Goal: Information Seeking & Learning: Learn about a topic

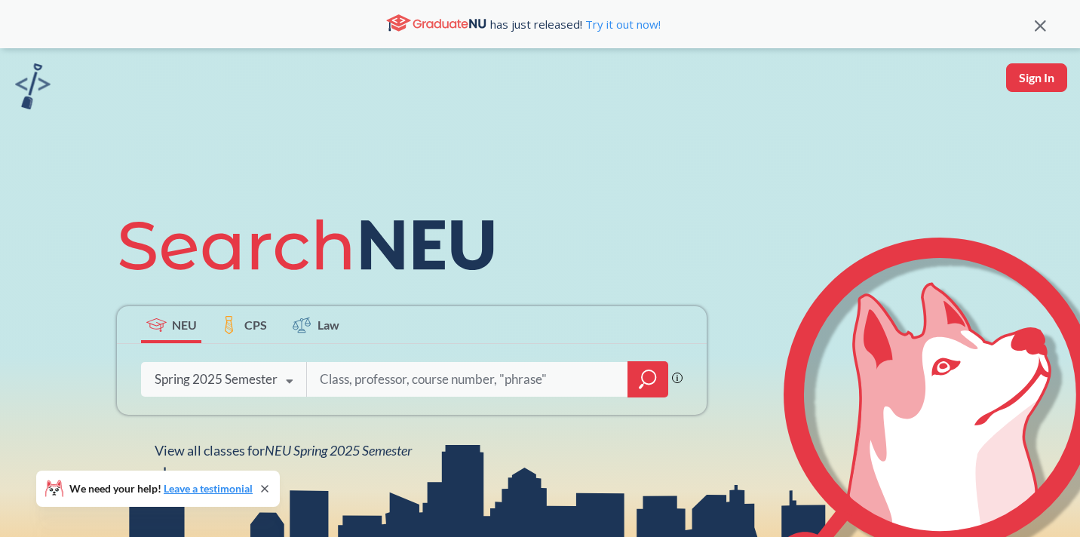
click at [257, 380] on div "Spring 2025 Semester" at bounding box center [216, 379] width 123 height 17
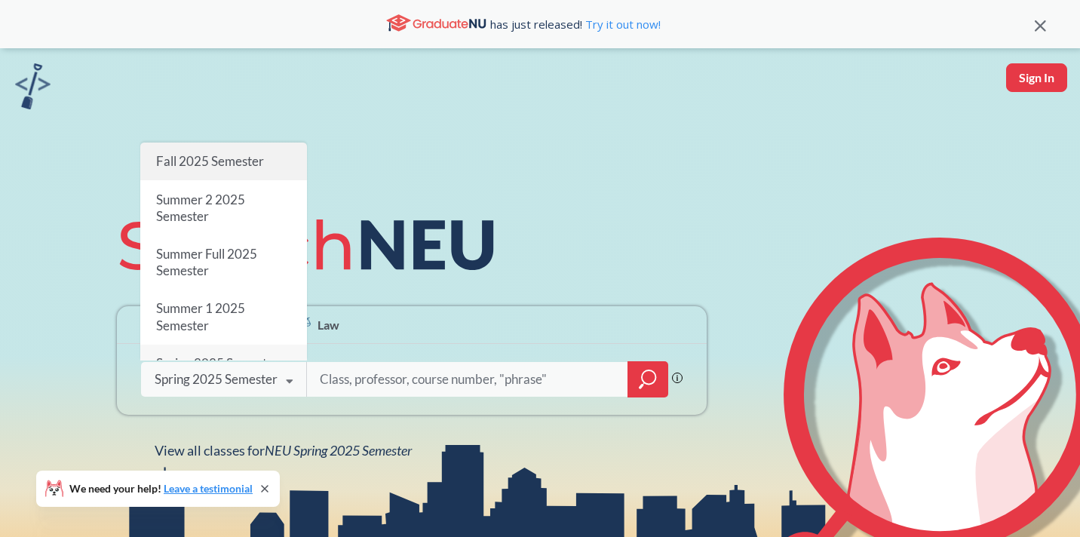
click at [201, 158] on span "Fall 2025 Semester" at bounding box center [210, 161] width 108 height 16
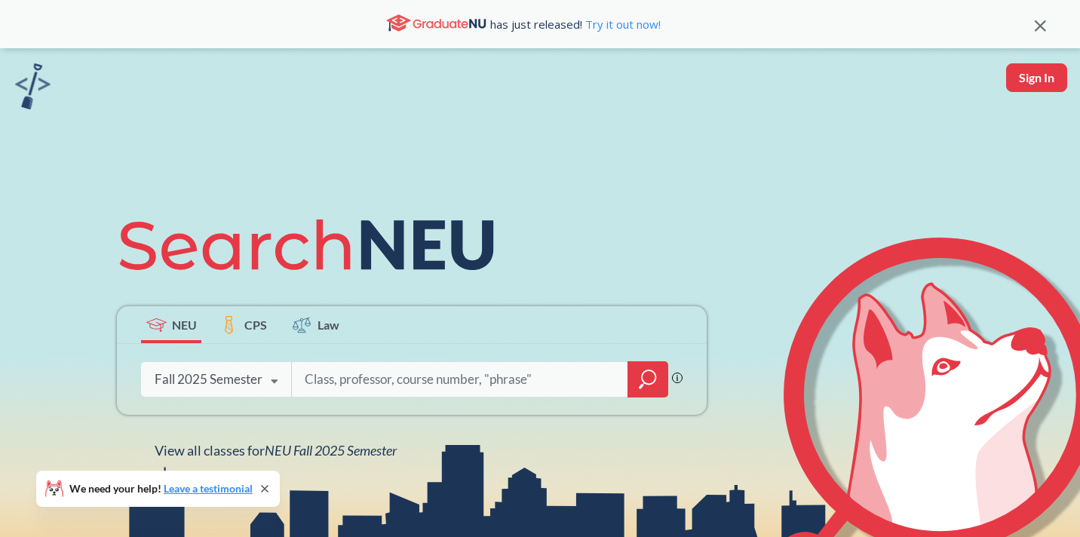
click at [330, 368] on input "search" at bounding box center [460, 379] width 314 height 32
type input "cs 5800"
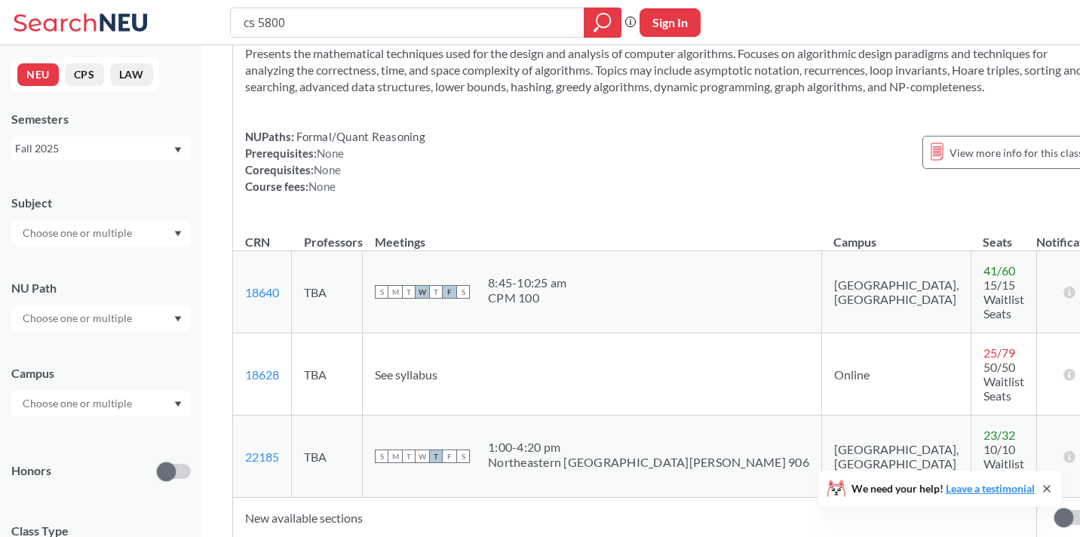
scroll to position [92, 0]
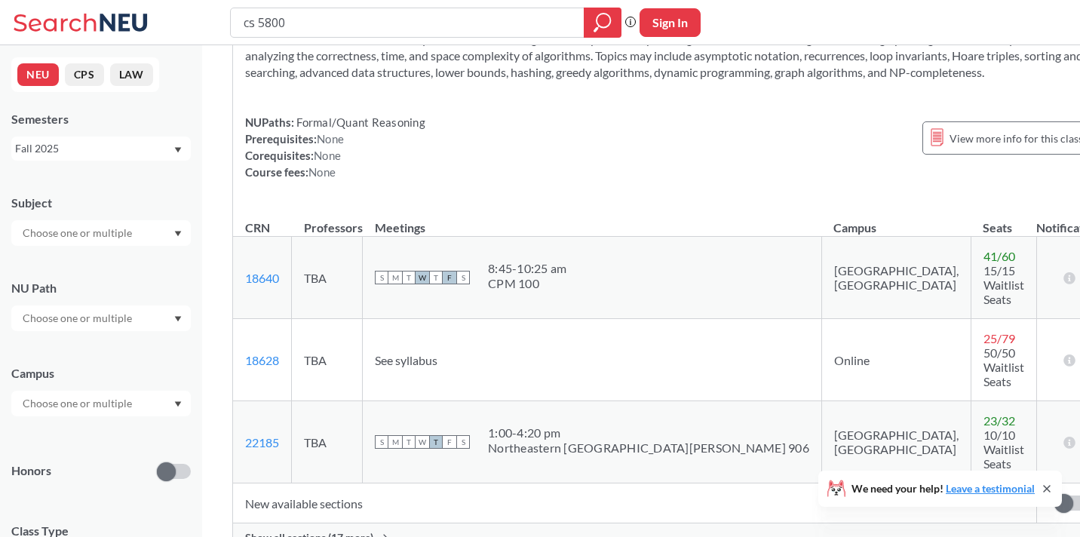
click at [313, 531] on span "Show all sections (17 more)" at bounding box center [309, 538] width 128 height 14
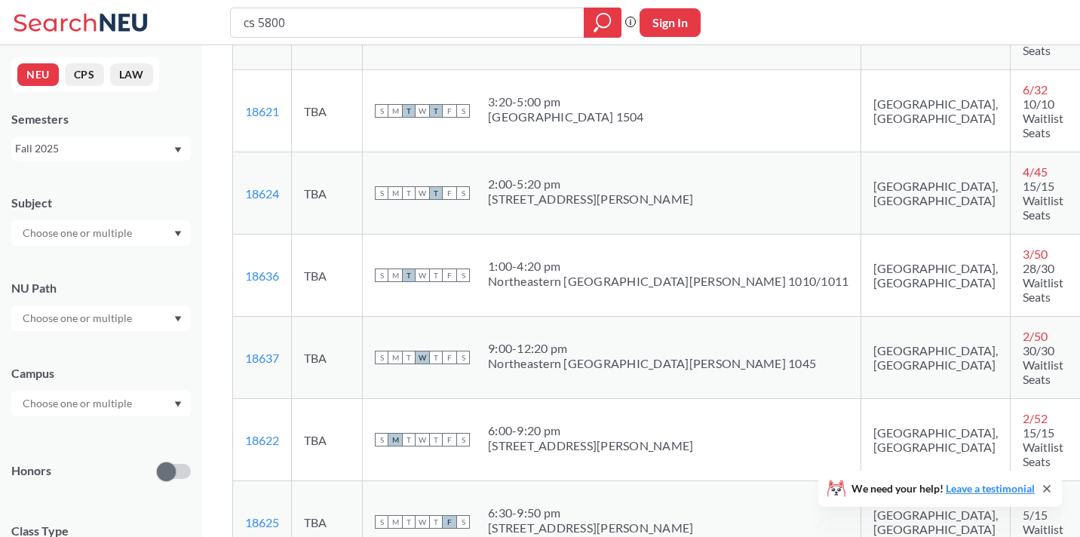
scroll to position [1165, 0]
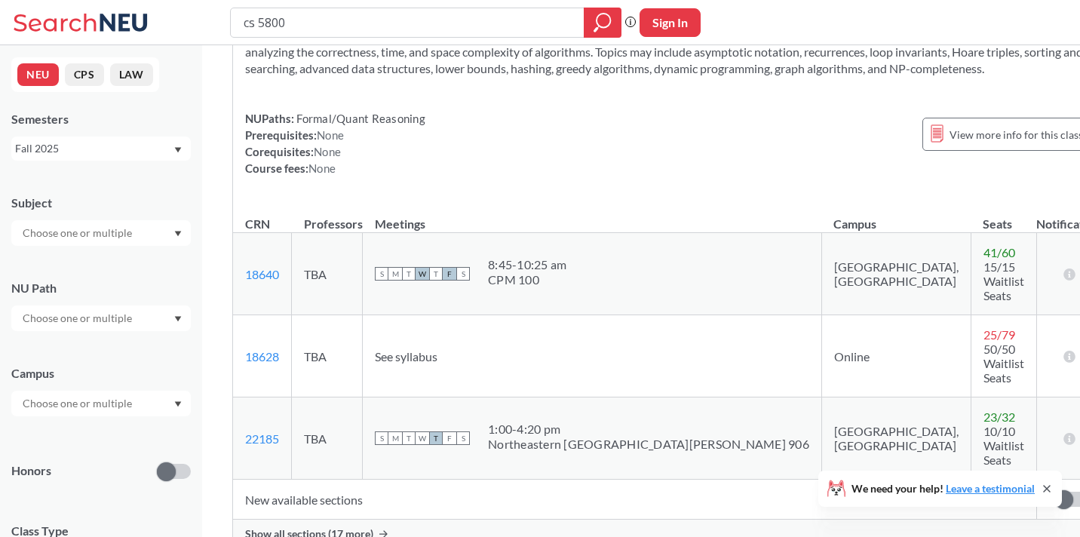
scroll to position [93, 0]
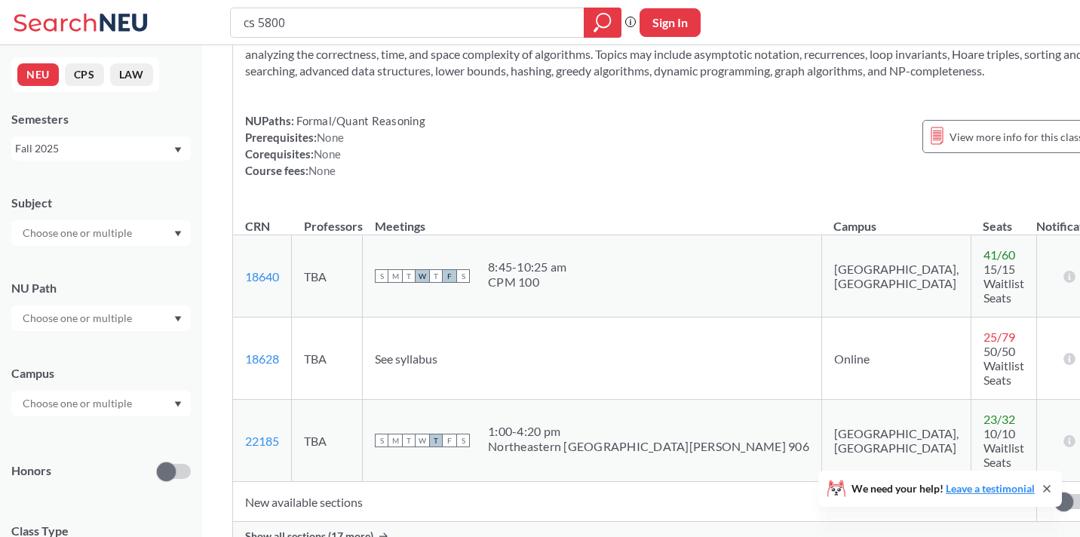
click at [305, 529] on span "Show all sections (17 more)" at bounding box center [309, 536] width 128 height 14
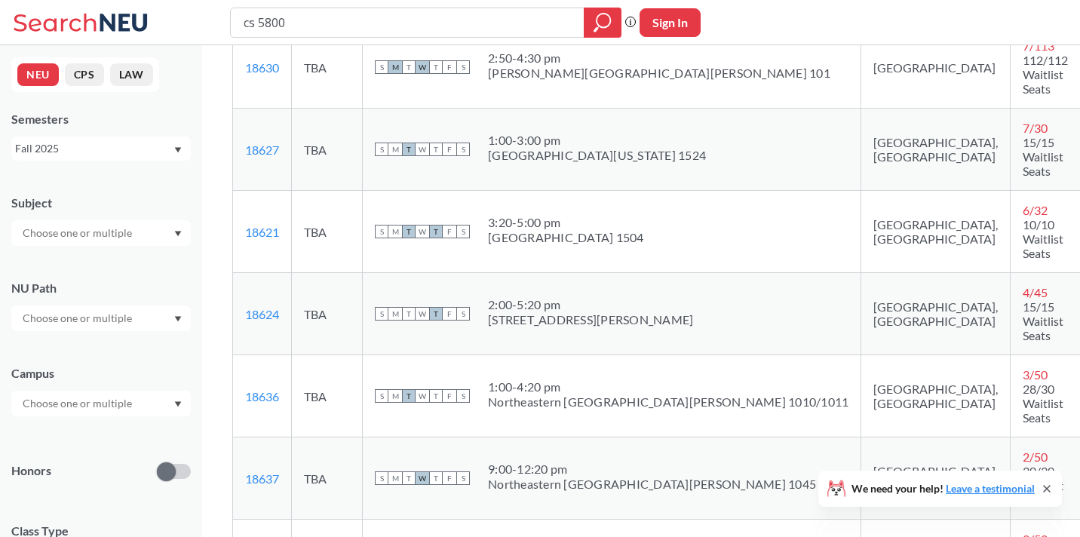
scroll to position [1045, 0]
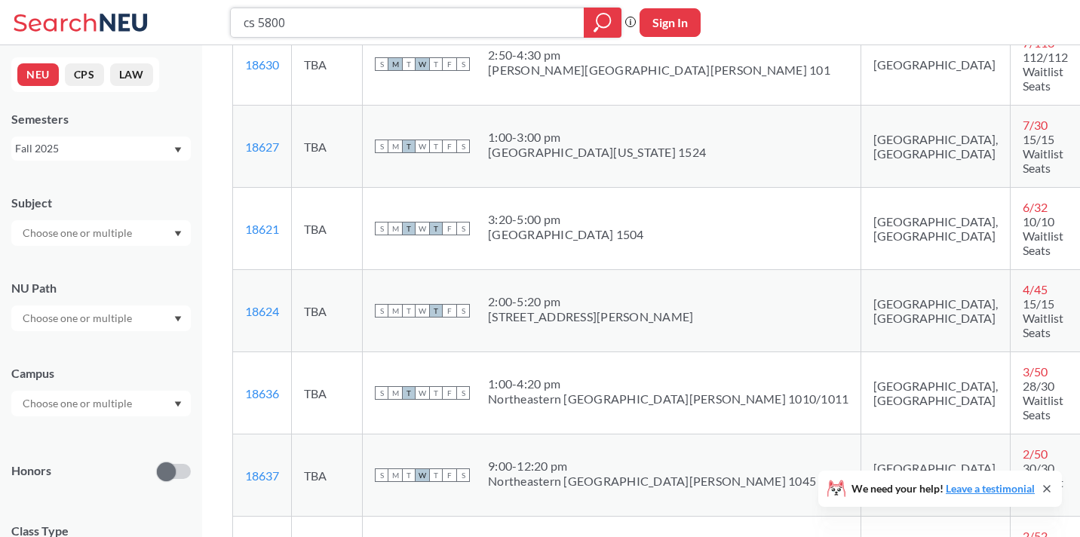
drag, startPoint x: 284, startPoint y: 26, endPoint x: 198, endPoint y: 23, distance: 86.7
click at [198, 23] on div "cs 5800 Phrase search guarantees the exact search appears in the results. Ex. I…" at bounding box center [540, 22] width 1080 height 45
type input "ds 5020"
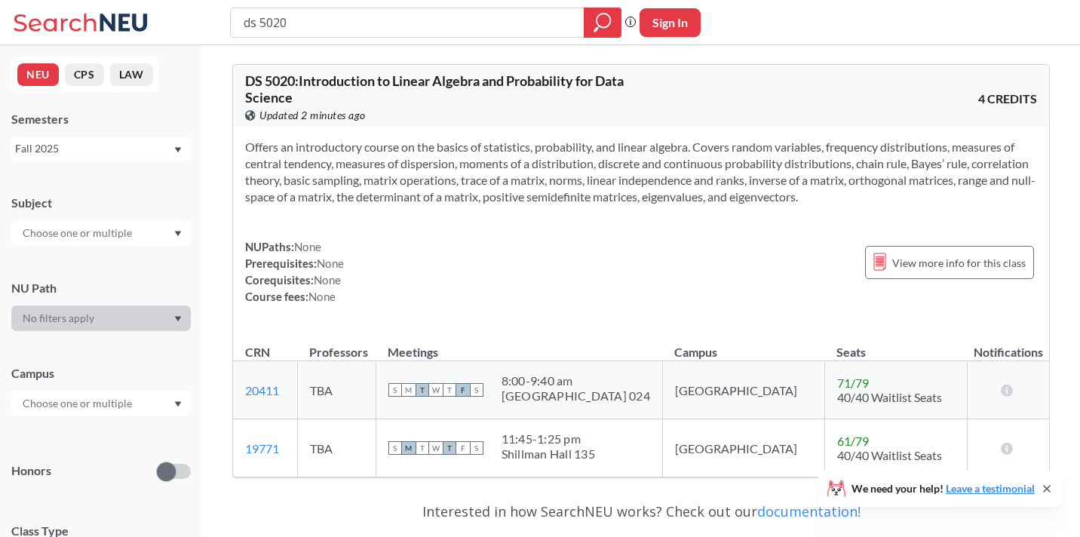
scroll to position [7, 0]
